Goal: Book appointment/travel/reservation

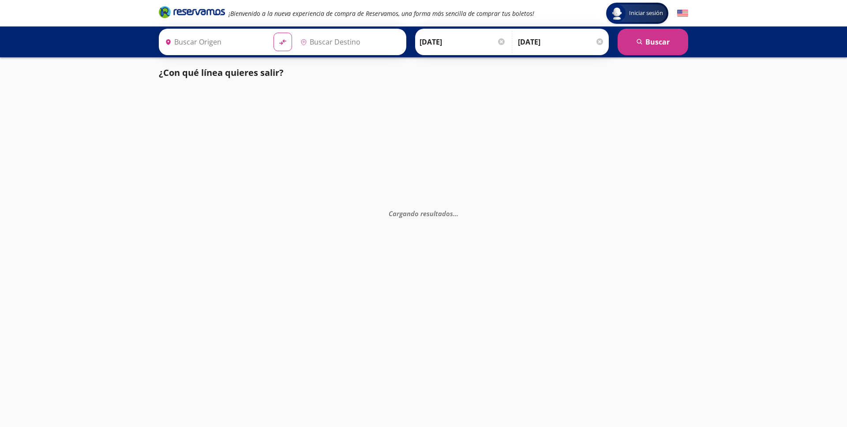
type input "[GEOGRAPHIC_DATA], [GEOGRAPHIC_DATA]"
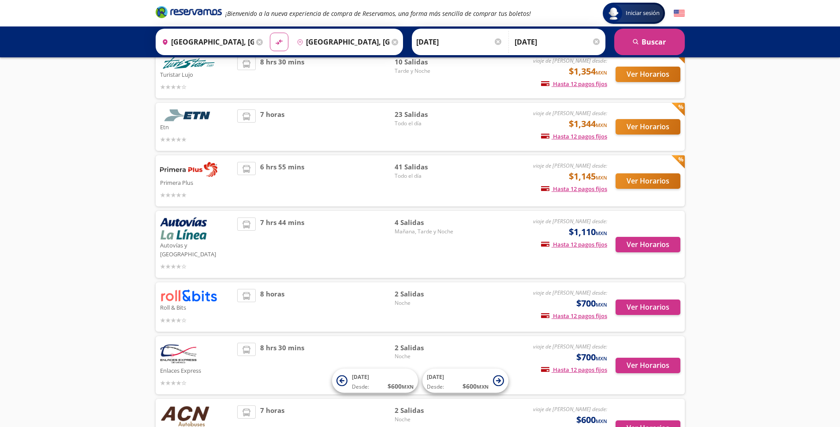
scroll to position [70, 0]
click at [640, 300] on button "Ver Horarios" at bounding box center [648, 307] width 65 height 15
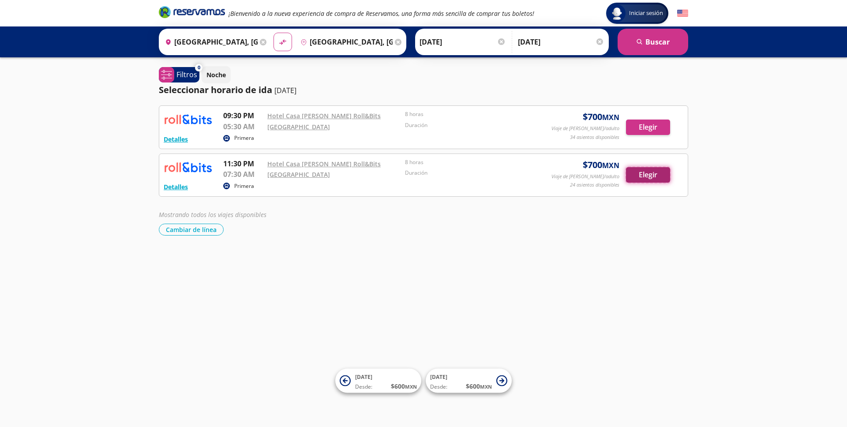
click at [651, 180] on button "Elegir" at bounding box center [648, 174] width 44 height 15
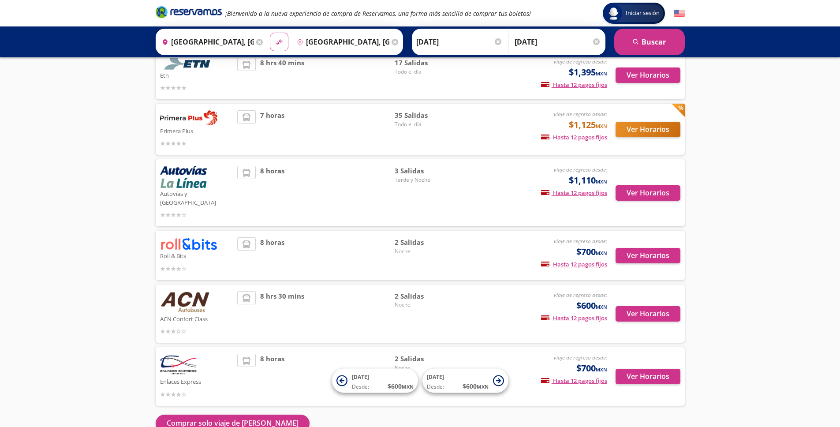
scroll to position [159, 0]
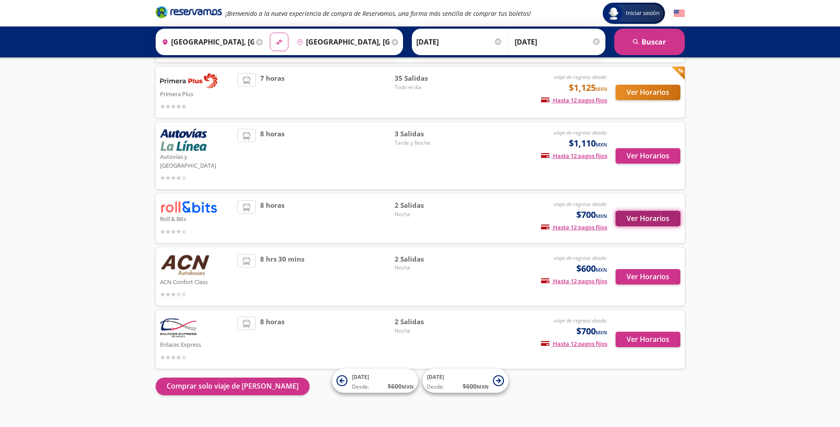
click at [666, 214] on button "Ver Horarios" at bounding box center [648, 218] width 65 height 15
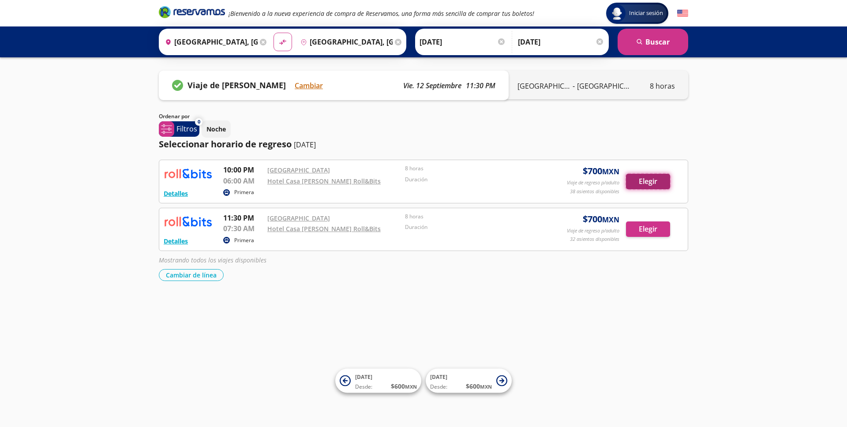
click at [665, 179] on button "Elegir" at bounding box center [648, 181] width 44 height 15
